Goal: Information Seeking & Learning: Understand process/instructions

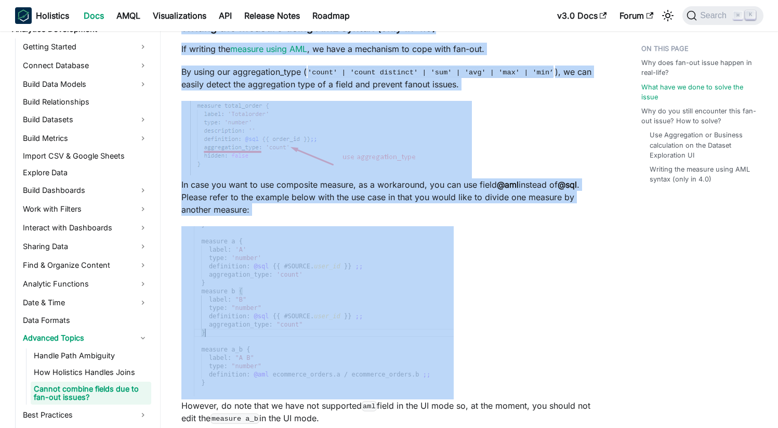
scroll to position [2794, 0]
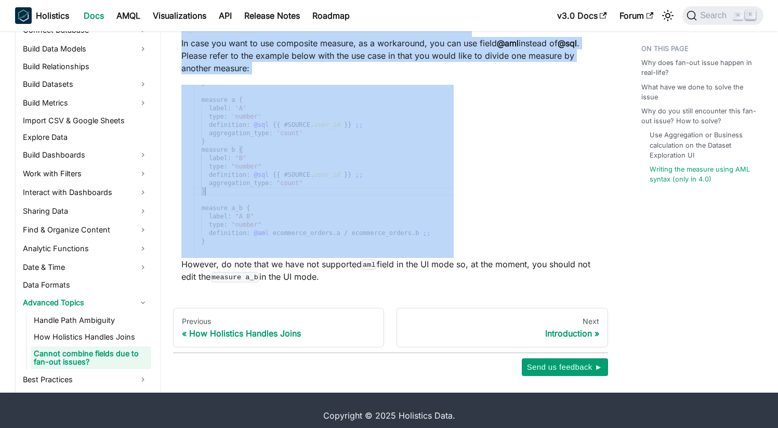
drag, startPoint x: 181, startPoint y: 74, endPoint x: 472, endPoint y: 265, distance: 347.9
copy div "Loremi dolorsi ametco adi el sed-doe tempor? In utla etdol, magn aliquaeni adm …"
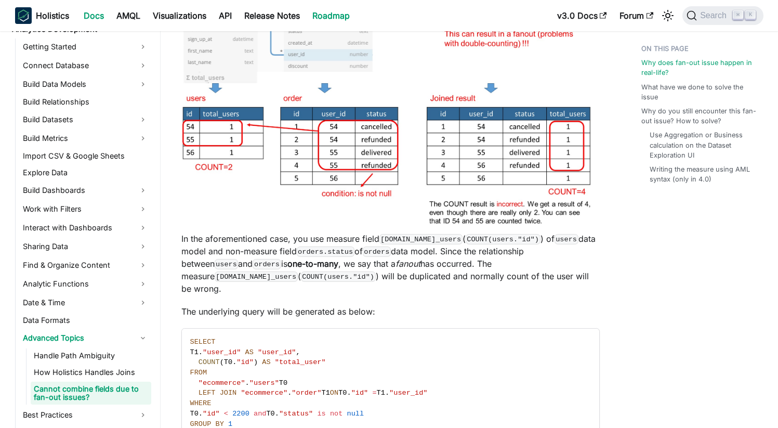
scroll to position [736, 0]
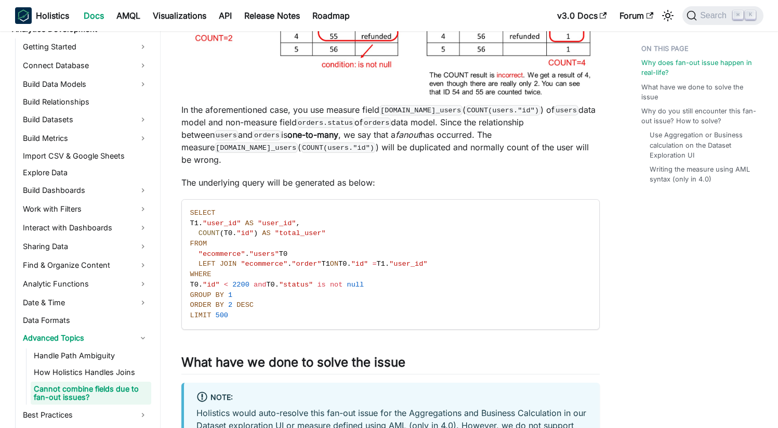
click at [364, 116] on p "In the aforementioned case, you use measure field [DOMAIN_NAME]_users ( COUNT(u…" at bounding box center [390, 134] width 418 height 62
click at [438, 121] on p "In the aforementioned case, you use measure field [DOMAIN_NAME]_users ( COUNT(u…" at bounding box center [390, 134] width 418 height 62
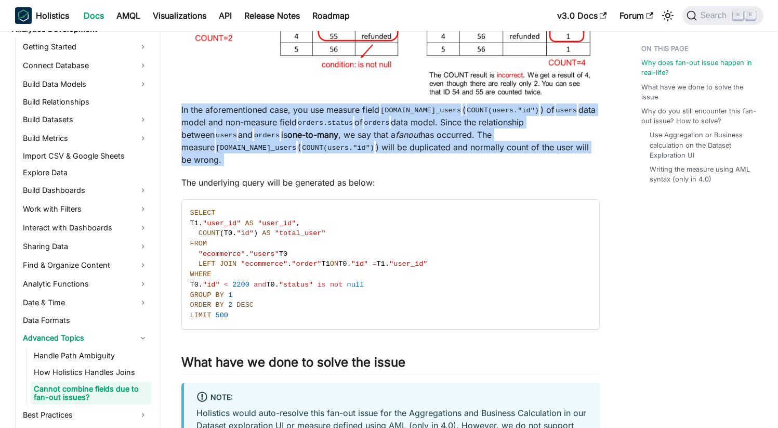
click at [438, 121] on p "In the aforementioned case, you use measure field [DOMAIN_NAME]_users ( COUNT(u…" at bounding box center [390, 134] width 418 height 62
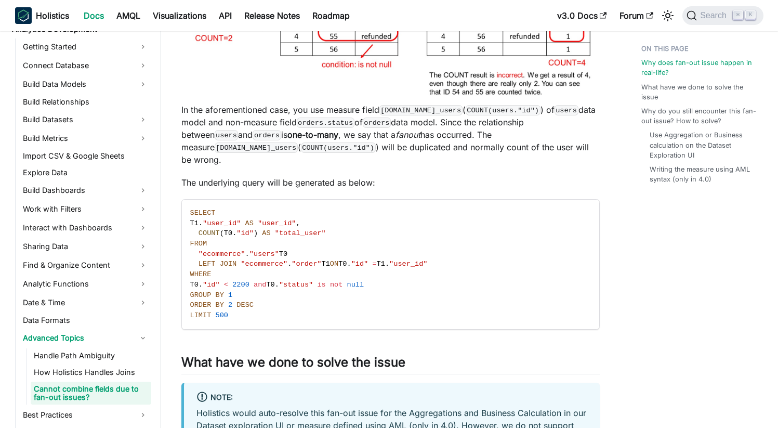
click at [437, 128] on p "In the aforementioned case, you use measure field [DOMAIN_NAME]_users ( COUNT(u…" at bounding box center [390, 134] width 418 height 62
click at [444, 123] on p "In the aforementioned case, you use measure field [DOMAIN_NAME]_users ( COUNT(u…" at bounding box center [390, 134] width 418 height 62
click at [391, 122] on code "orders" at bounding box center [377, 122] width 28 height 10
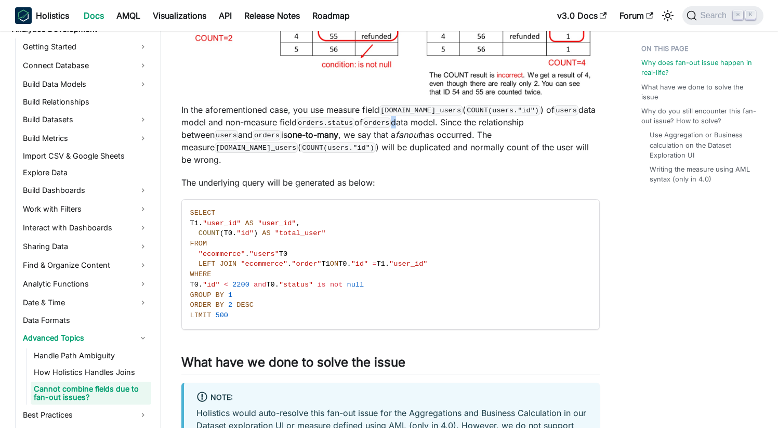
click at [391, 122] on code "orders" at bounding box center [377, 122] width 28 height 10
click at [428, 126] on p "In the aforementioned case, you use measure field [DOMAIN_NAME]_users ( COUNT(u…" at bounding box center [390, 134] width 418 height 62
click at [403, 120] on p "In the aforementioned case, you use measure field [DOMAIN_NAME]_users ( COUNT(u…" at bounding box center [390, 134] width 418 height 62
click at [405, 122] on p "In the aforementioned case, you use measure field [DOMAIN_NAME]_users ( COUNT(u…" at bounding box center [390, 134] width 418 height 62
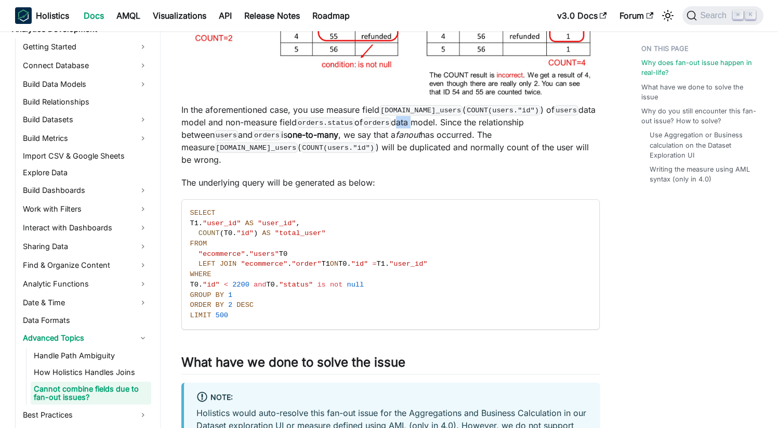
click at [405, 122] on p "In the aforementioned case, you use measure field [DOMAIN_NAME]_users ( COUNT(u…" at bounding box center [390, 134] width 418 height 62
click at [372, 131] on p "In the aforementioned case, you use measure field [DOMAIN_NAME]_users ( COUNT(u…" at bounding box center [390, 134] width 418 height 62
click at [370, 133] on p "In the aforementioned case, you use measure field [DOMAIN_NAME]_users ( COUNT(u…" at bounding box center [390, 134] width 418 height 62
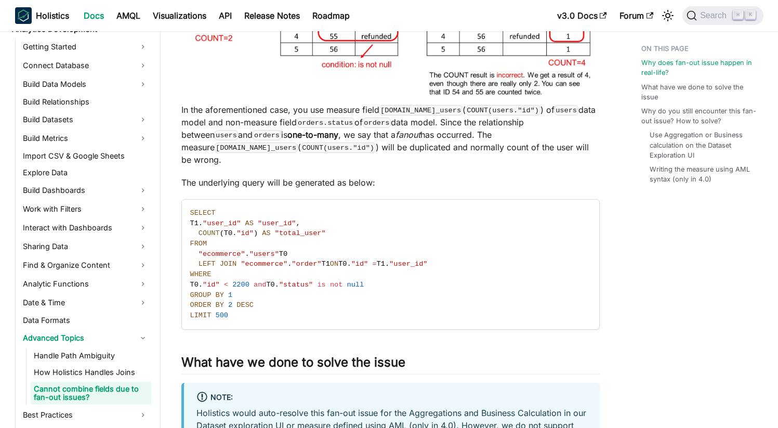
click at [370, 133] on p "In the aforementioned case, you use measure field [DOMAIN_NAME]_users ( COUNT(u…" at bounding box center [390, 134] width 418 height 62
click at [373, 134] on p "In the aforementioned case, you use measure field [DOMAIN_NAME]_users ( COUNT(u…" at bounding box center [390, 134] width 418 height 62
click at [371, 135] on p "In the aforementioned case, you use measure field [DOMAIN_NAME]_users ( COUNT(u…" at bounding box center [390, 134] width 418 height 62
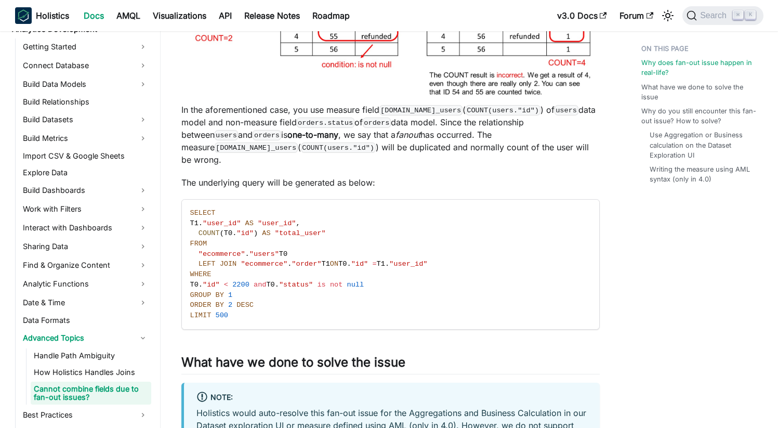
click at [368, 135] on p "In the aforementioned case, you use measure field [DOMAIN_NAME]_users ( COUNT(u…" at bounding box center [390, 134] width 418 height 62
click at [373, 134] on p "In the aforementioned case, you use measure field [DOMAIN_NAME]_users ( COUNT(u…" at bounding box center [390, 134] width 418 height 62
click at [371, 136] on p "In the aforementioned case, you use measure field [DOMAIN_NAME]_users ( COUNT(u…" at bounding box center [390, 134] width 418 height 62
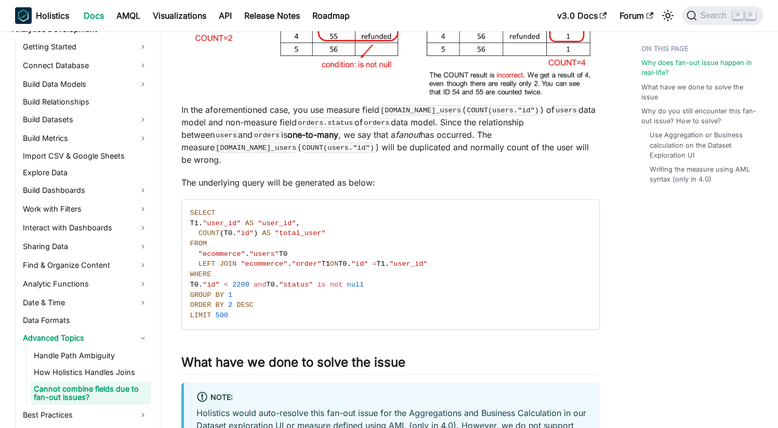
click at [368, 135] on p "In the aforementioned case, you use measure field [DOMAIN_NAME]_users ( COUNT(u…" at bounding box center [390, 134] width 418 height 62
click at [368, 123] on p "In the aforementioned case, you use measure field [DOMAIN_NAME]_users ( COUNT(u…" at bounding box center [390, 134] width 418 height 62
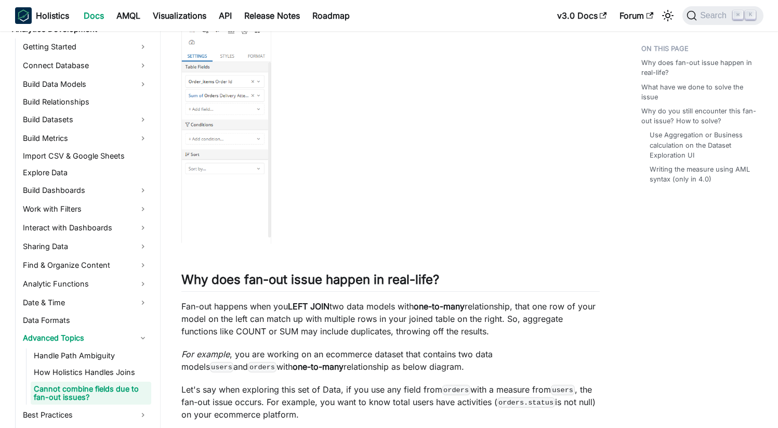
scroll to position [0, 0]
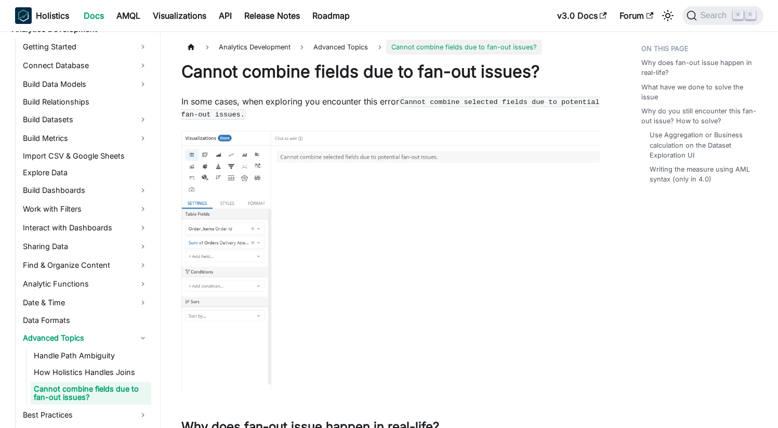
drag, startPoint x: 341, startPoint y: 272, endPoint x: 186, endPoint y: 73, distance: 252.6
copy div "Loremi dolorsi ametco adi el sed-doe tempor? In utla etdol, magn aliquaeni adm …"
click at [306, 107] on p "In some cases, when exploring you encounter this error [PERSON_NAME] combine se…" at bounding box center [390, 107] width 418 height 25
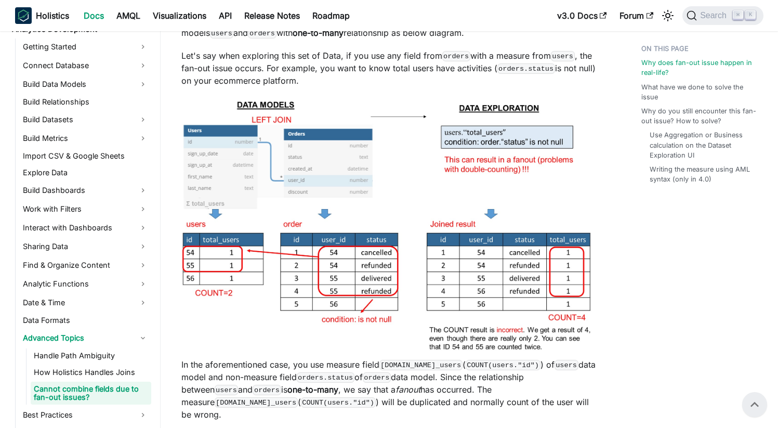
scroll to position [329, 0]
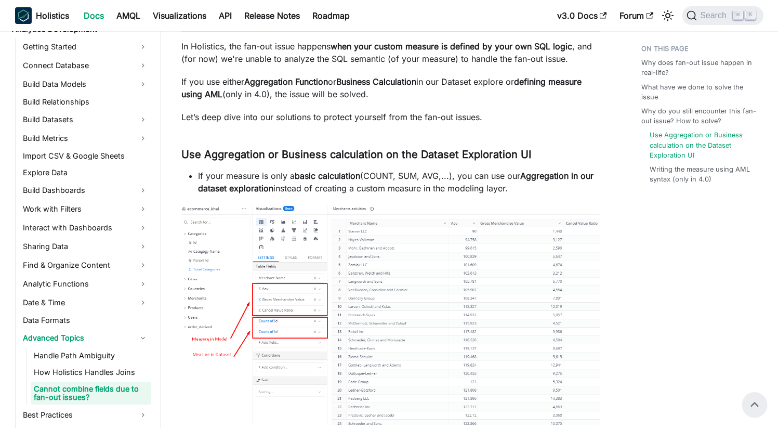
scroll to position [1951, 0]
